Goal: Transaction & Acquisition: Download file/media

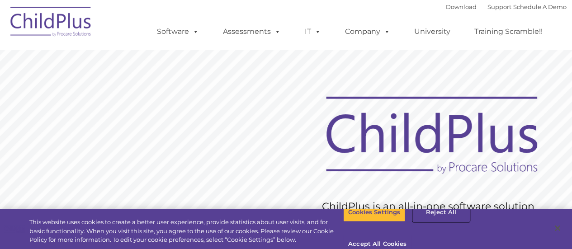
click at [429, 222] on button "Reject All" at bounding box center [441, 212] width 56 height 19
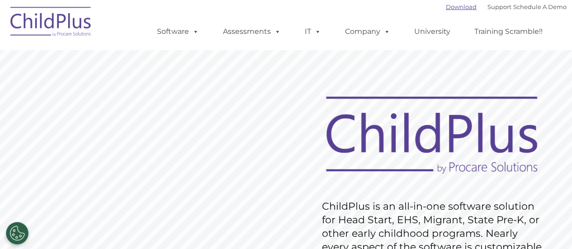
click at [449, 6] on link "Download" at bounding box center [461, 6] width 31 height 7
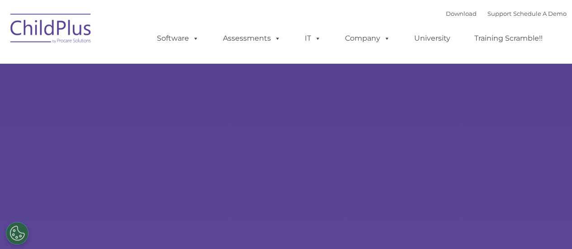
select select "MEDIUM"
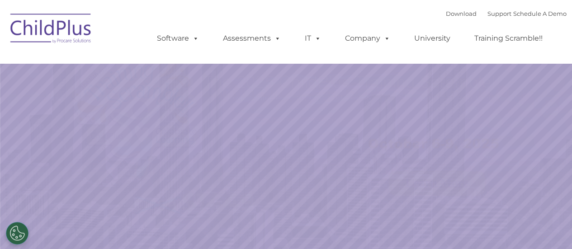
select select "MEDIUM"
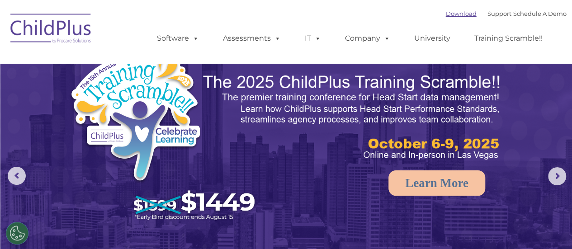
click at [446, 13] on link "Download" at bounding box center [461, 13] width 31 height 7
